Goal: Information Seeking & Learning: Learn about a topic

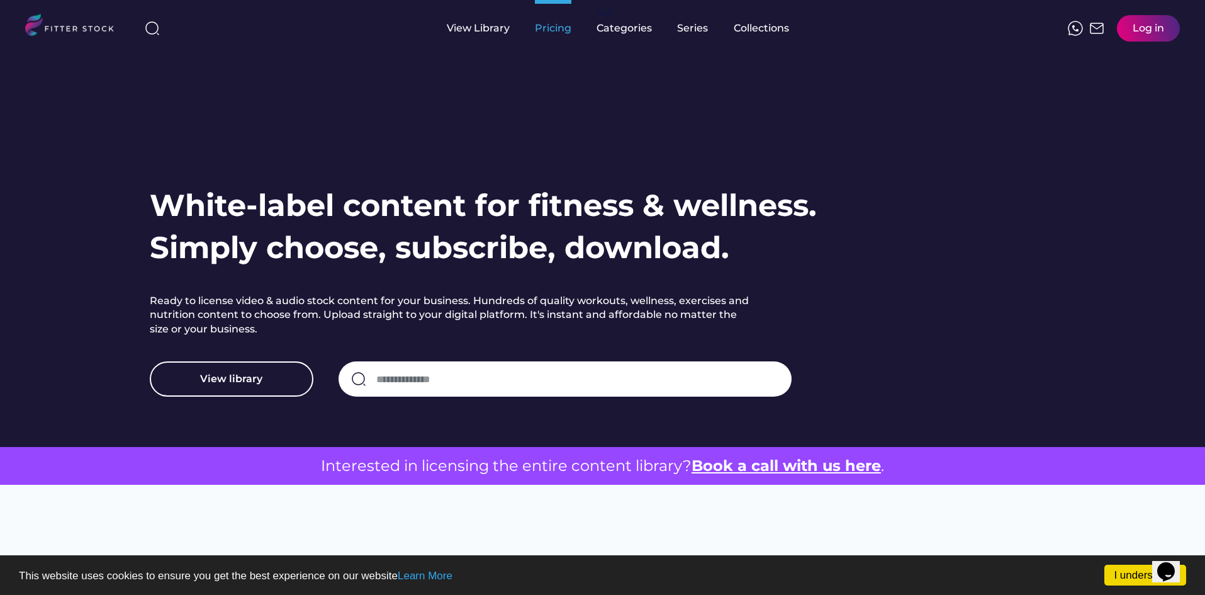
click at [558, 30] on div "Pricing" at bounding box center [553, 28] width 37 height 14
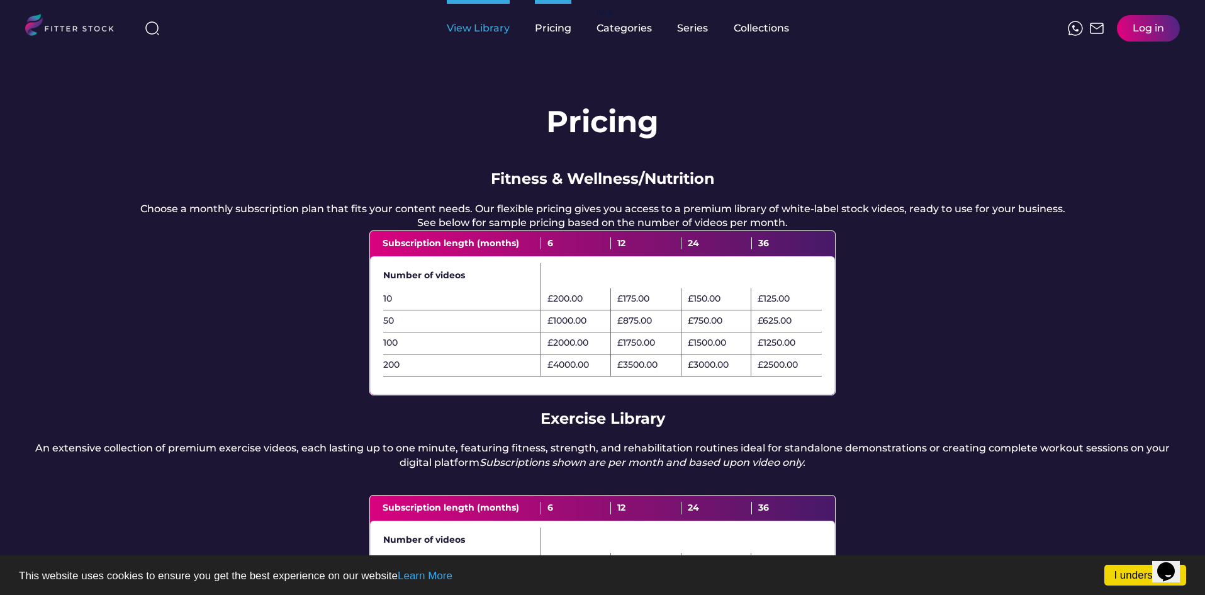
click at [476, 30] on div "View Library" at bounding box center [478, 28] width 63 height 14
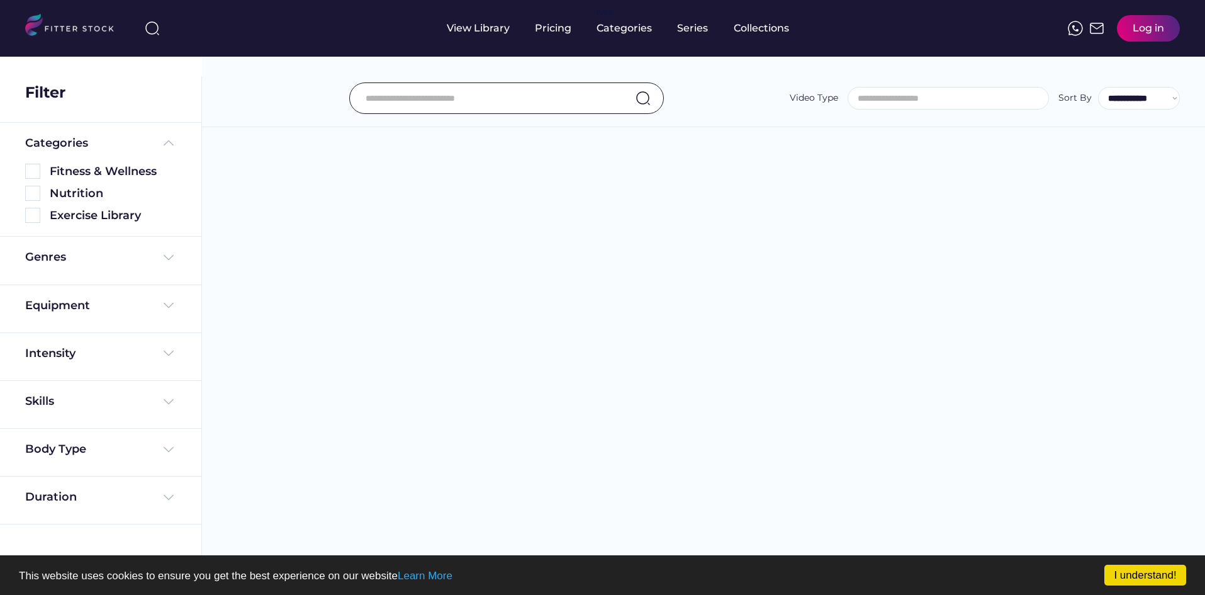
select select
select select "**********"
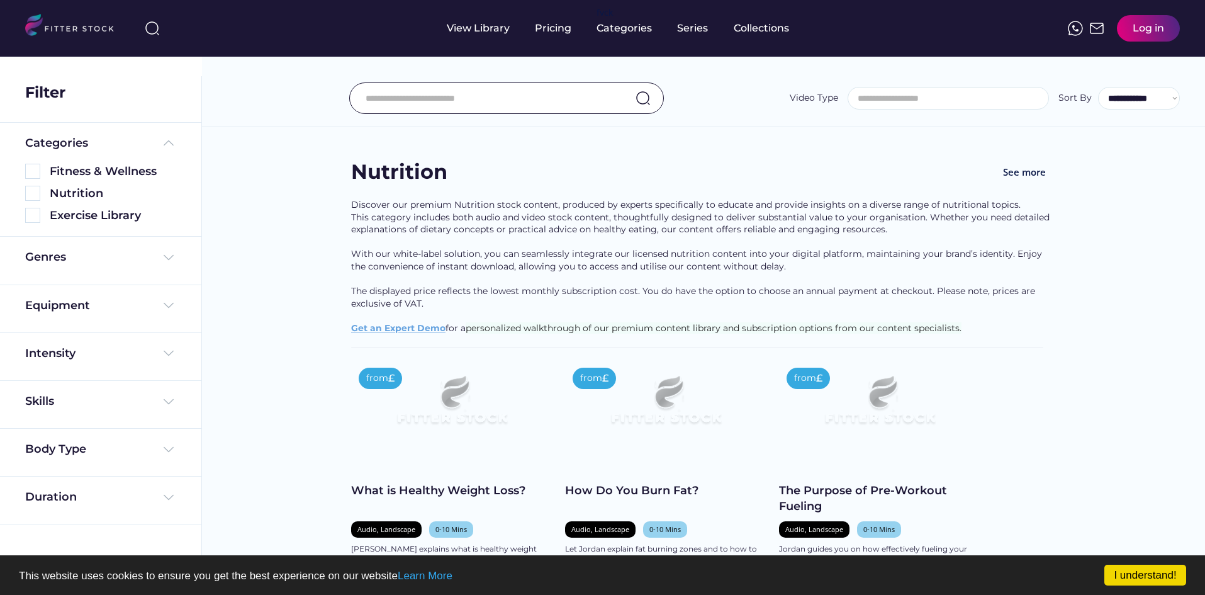
select select "**********"
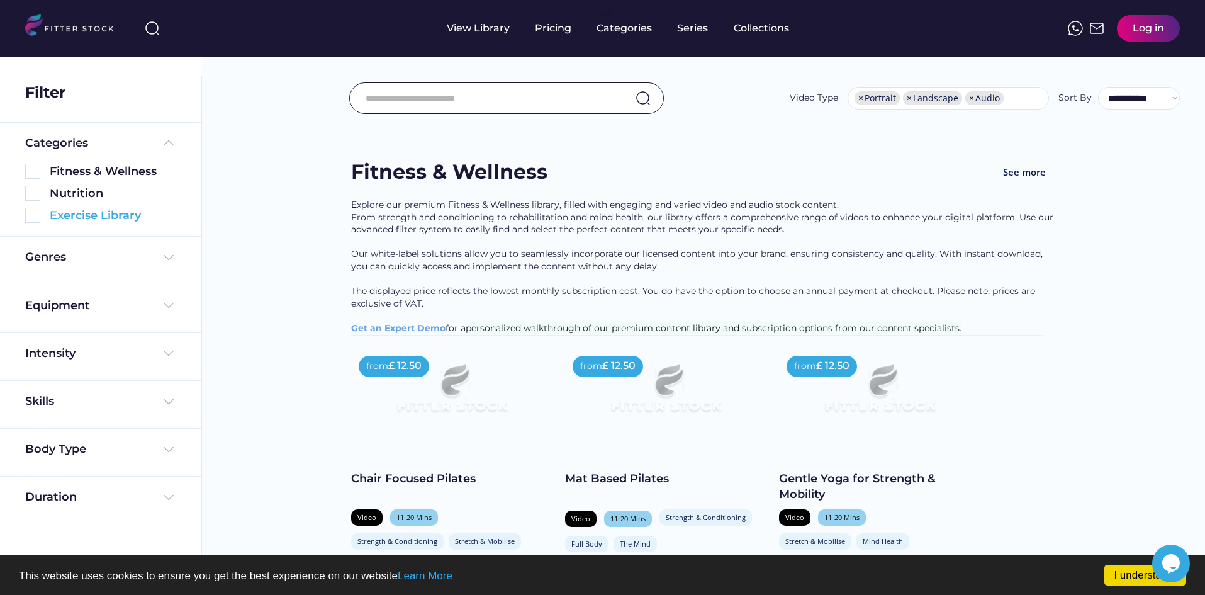
click at [104, 216] on div "Exercise Library" at bounding box center [113, 216] width 126 height 16
click at [35, 216] on img at bounding box center [32, 215] width 15 height 15
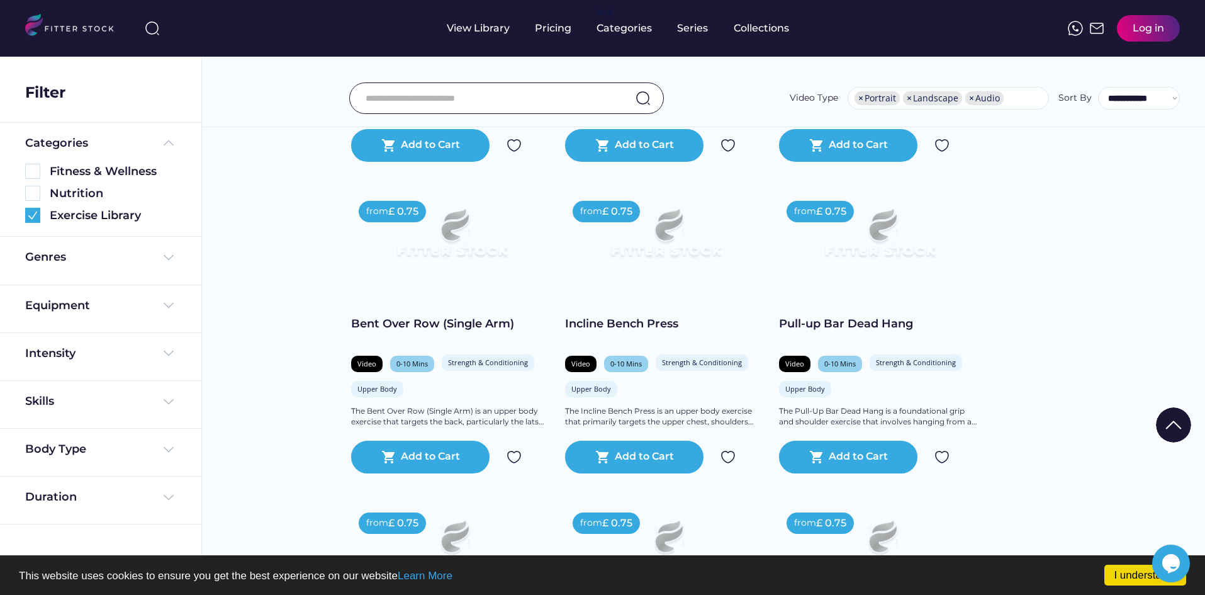
scroll to position [1825, 0]
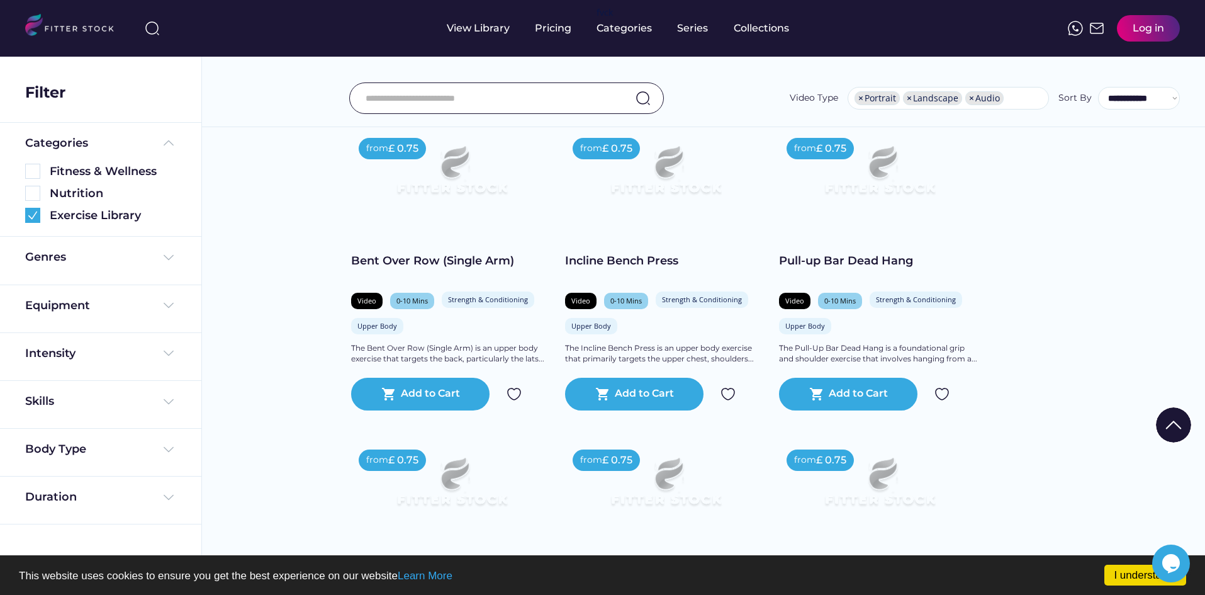
click at [160, 260] on div "Genres" at bounding box center [100, 257] width 151 height 16
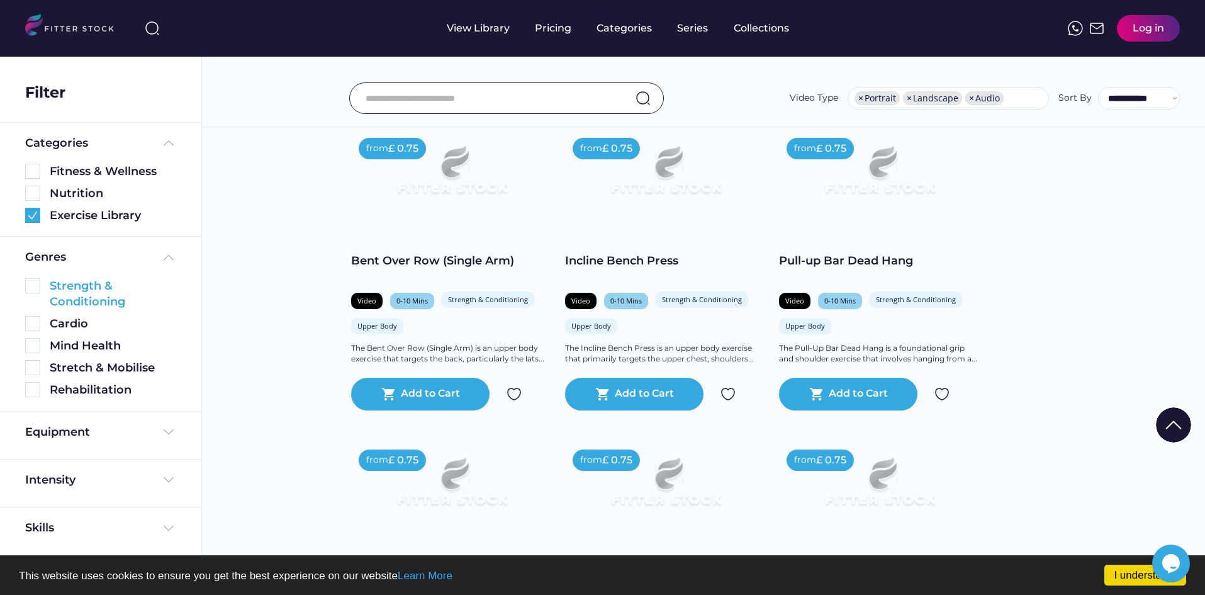
click at [47, 288] on div "Strength & Conditioning" at bounding box center [100, 293] width 151 height 31
click at [32, 288] on img at bounding box center [32, 285] width 15 height 15
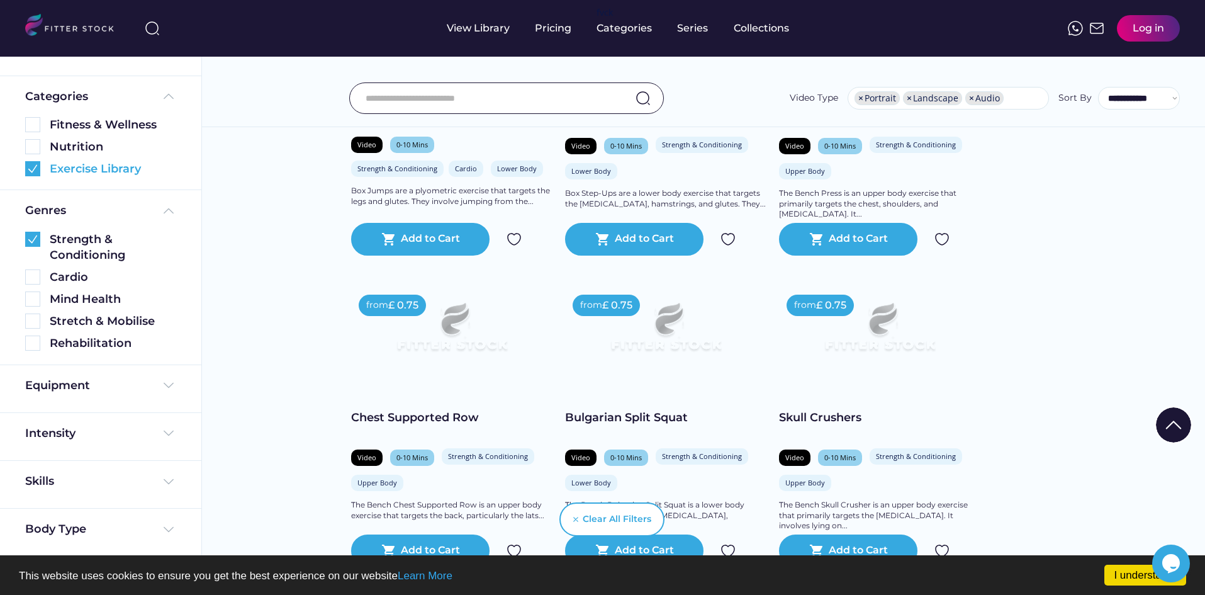
scroll to position [125, 0]
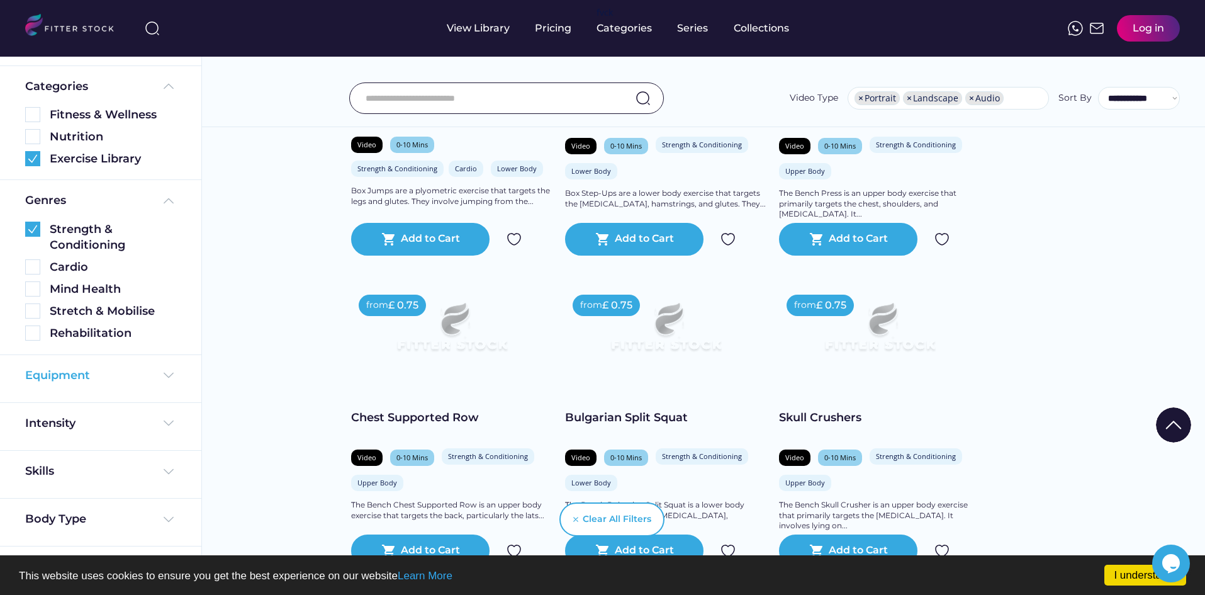
click at [150, 376] on div "Equipment" at bounding box center [100, 376] width 151 height 16
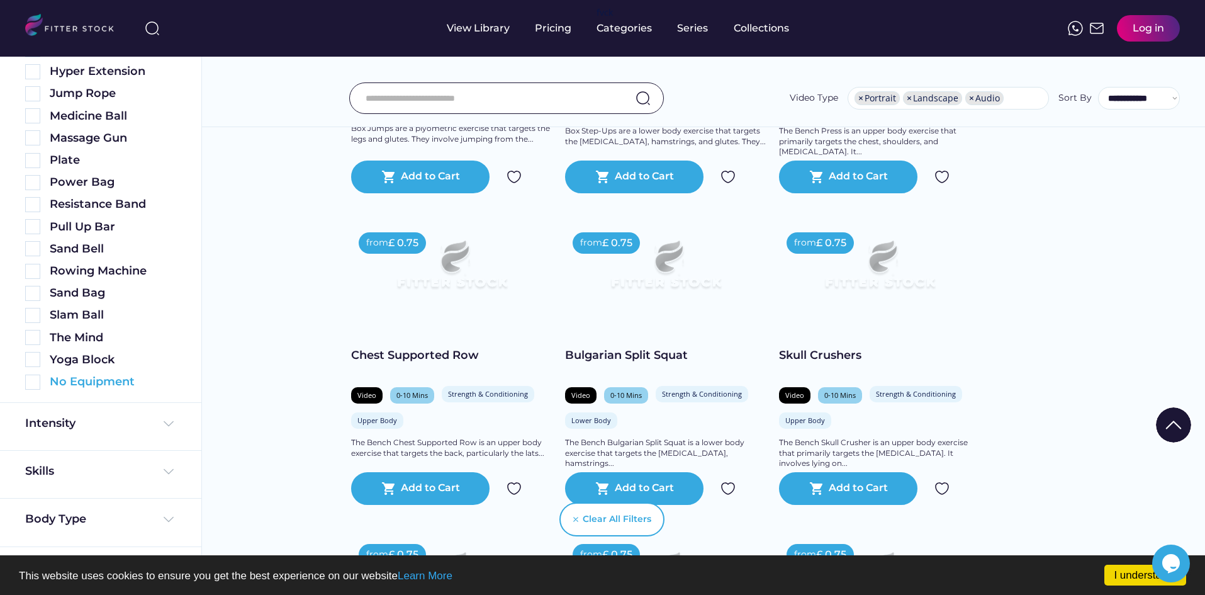
scroll to position [1420, 0]
click at [128, 381] on div "No Equipment" at bounding box center [113, 382] width 126 height 16
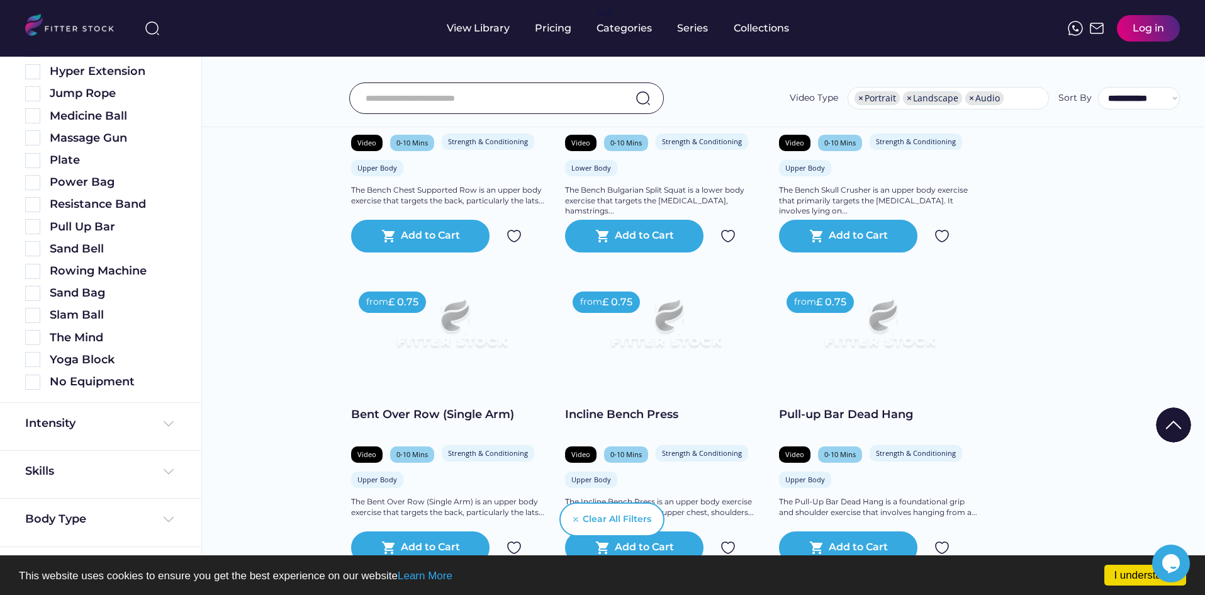
scroll to position [1986, 0]
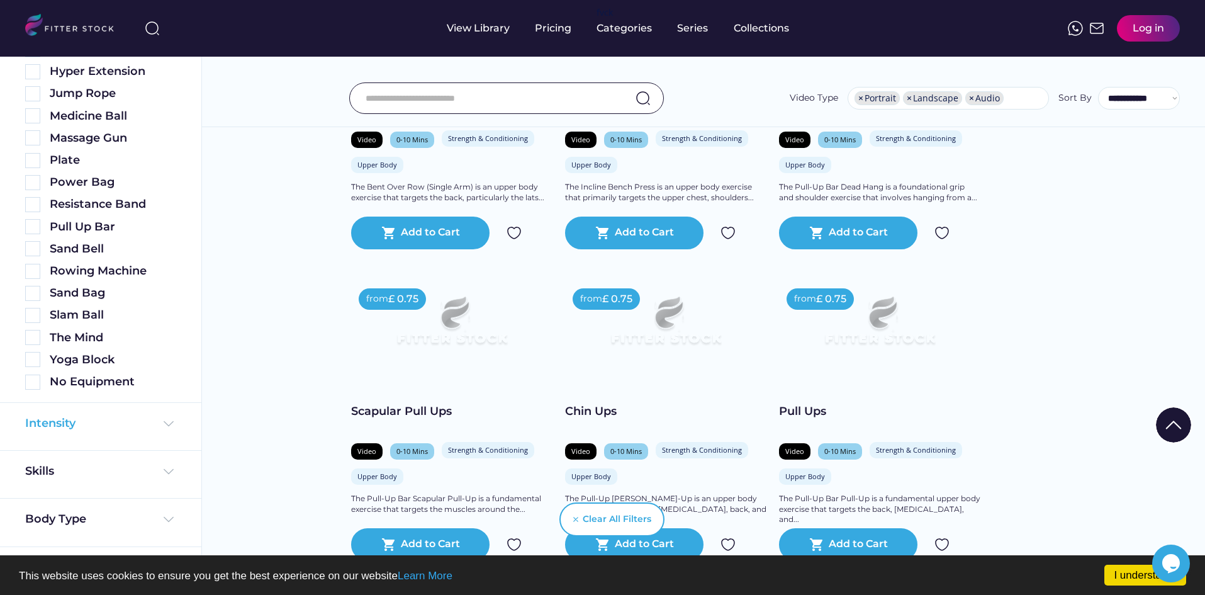
click at [153, 426] on div "Intensity" at bounding box center [100, 423] width 151 height 16
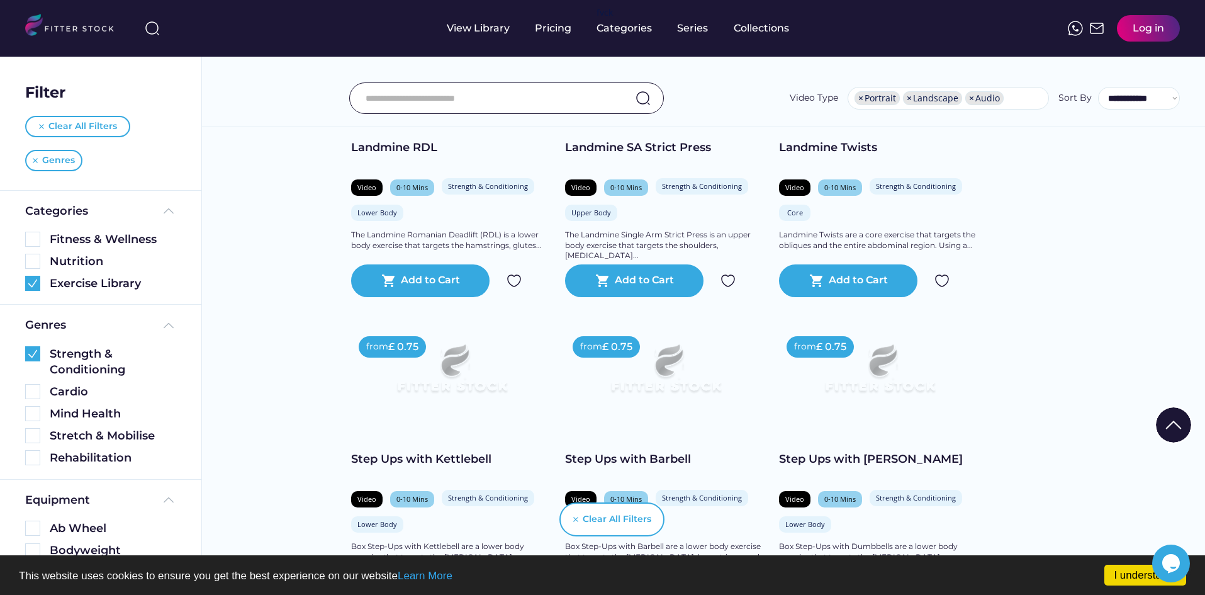
scroll to position [755, 0]
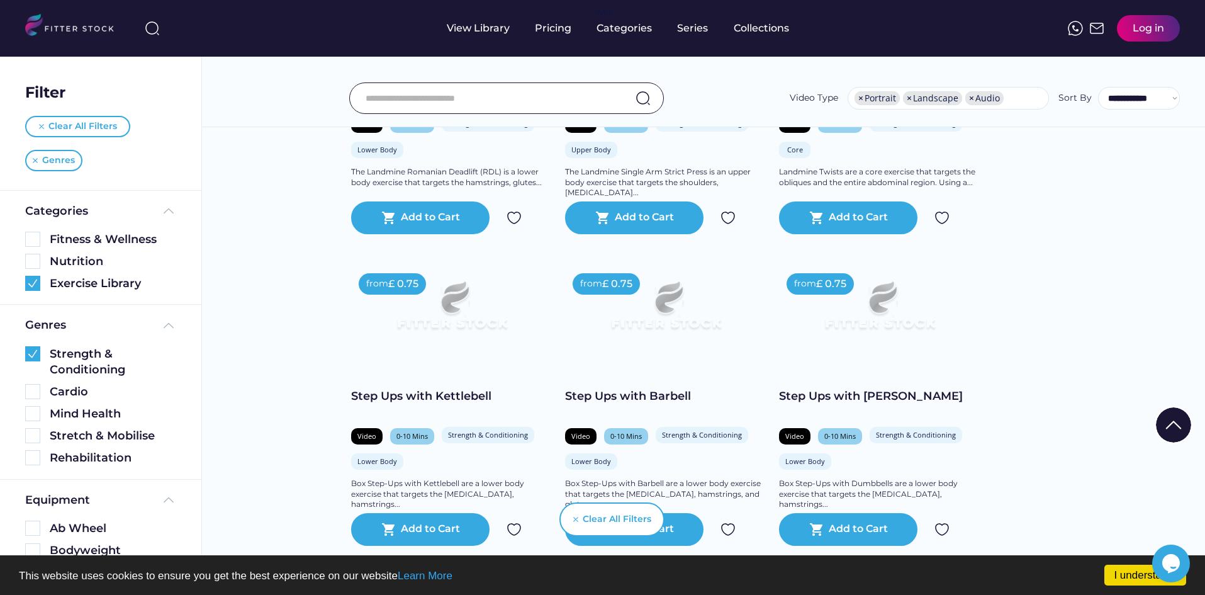
click at [472, 325] on img at bounding box center [451, 311] width 161 height 91
